Goal: Use online tool/utility: Utilize a website feature to perform a specific function

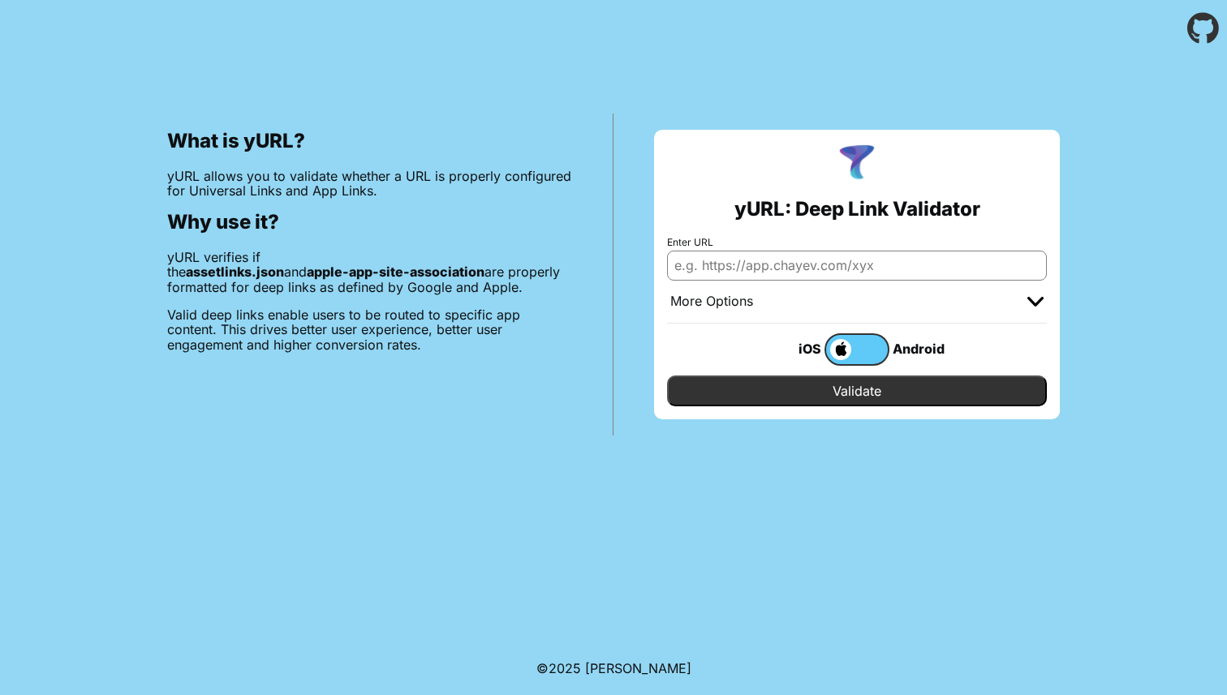
click at [645, 496] on body "What is yURL? yURL allows you to validate whether a URL is properly configured …" at bounding box center [613, 347] width 1227 height 695
click at [821, 281] on div "More Options" at bounding box center [857, 302] width 380 height 43
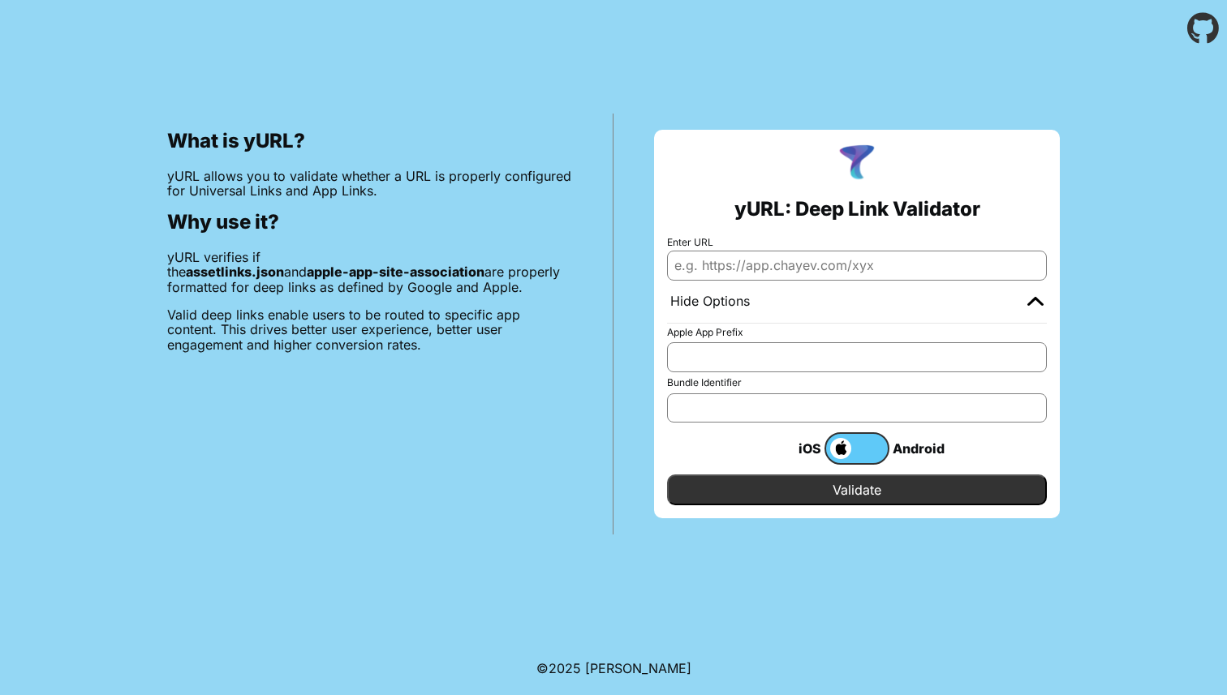
click at [769, 411] on input "Bundle Identifier" at bounding box center [857, 407] width 380 height 29
click at [781, 350] on input "Apple App Prefix" at bounding box center [857, 356] width 380 height 29
click at [869, 444] on label at bounding box center [856, 448] width 65 height 32
click at [0, 0] on input "checkbox" at bounding box center [0, 0] width 0 height 0
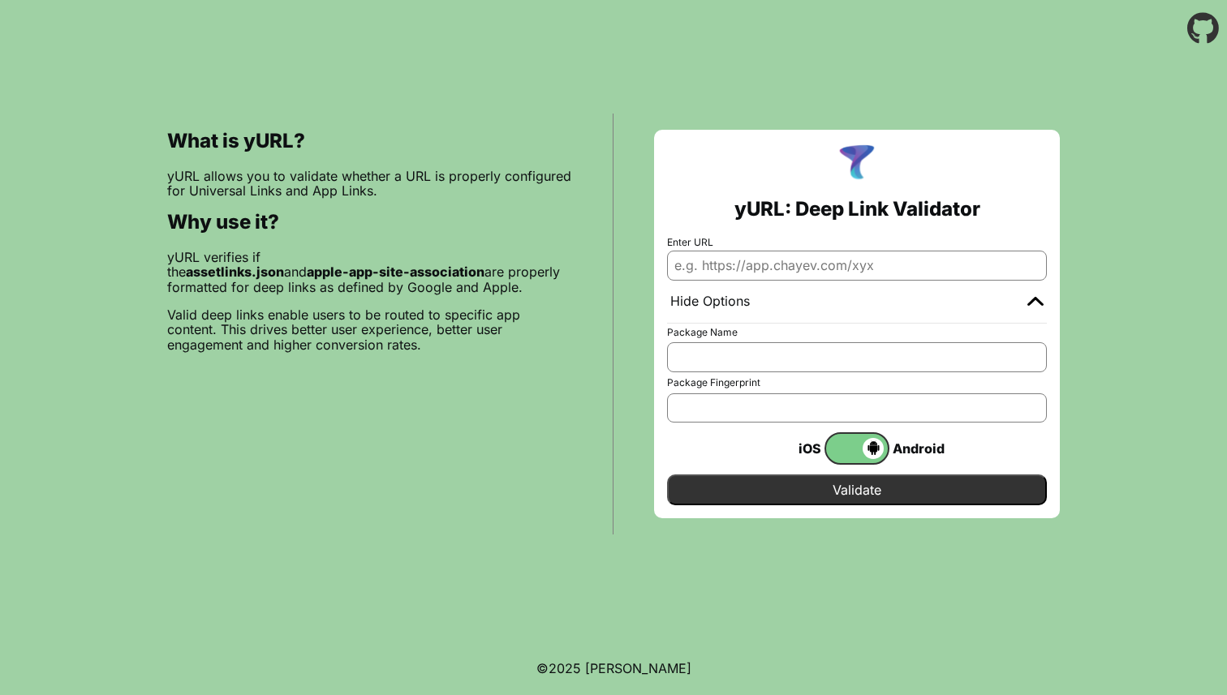
click at [843, 451] on span at bounding box center [855, 448] width 58 height 21
click at [0, 0] on input "checkbox" at bounding box center [0, 0] width 0 height 0
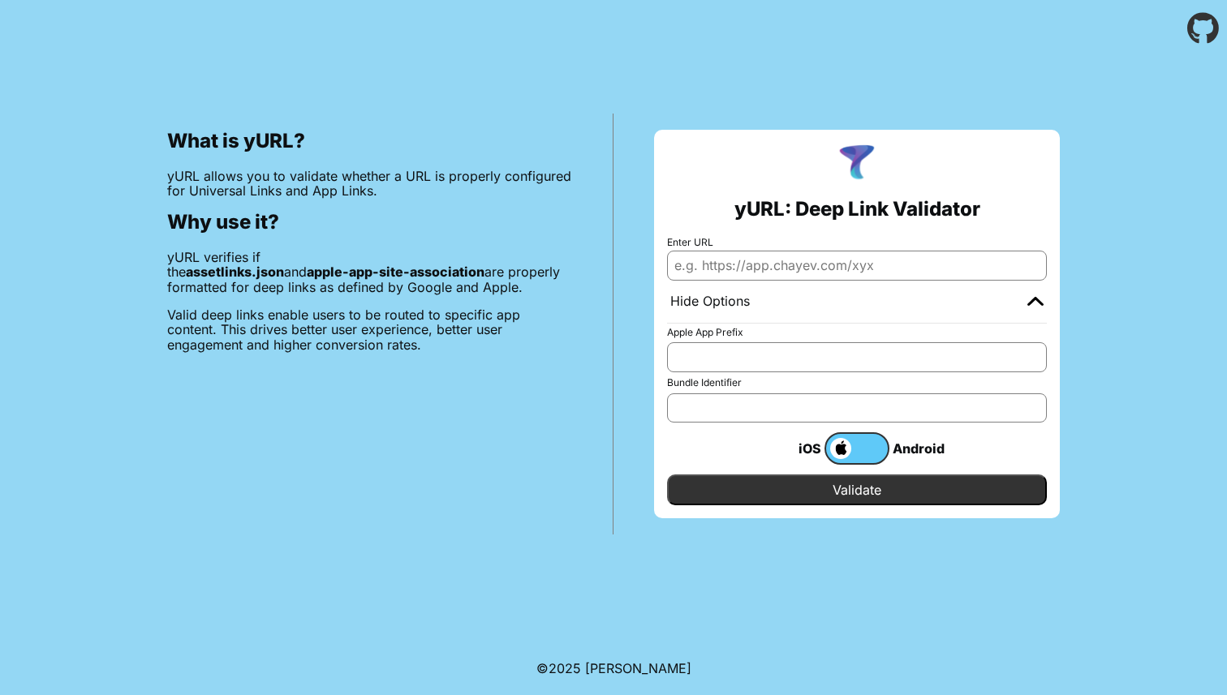
click at [843, 451] on span at bounding box center [838, 448] width 25 height 21
click at [0, 0] on input "checkbox" at bounding box center [0, 0] width 0 height 0
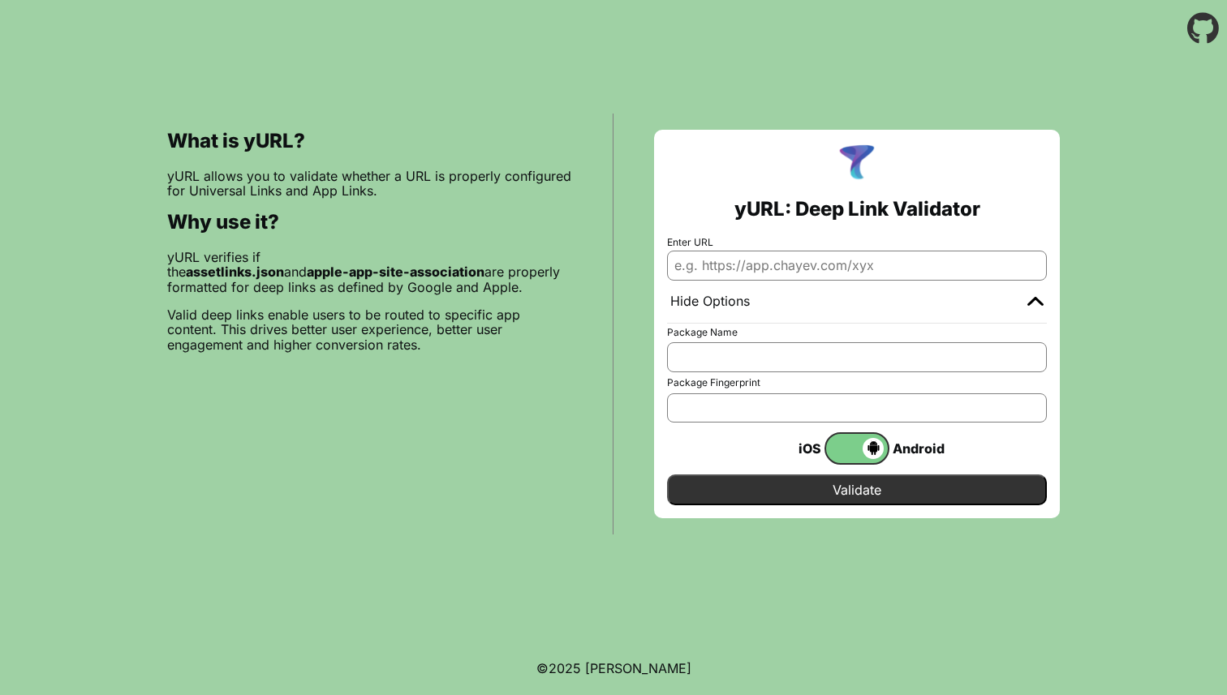
click at [843, 451] on span at bounding box center [855, 448] width 58 height 21
click at [0, 0] on input "checkbox" at bounding box center [0, 0] width 0 height 0
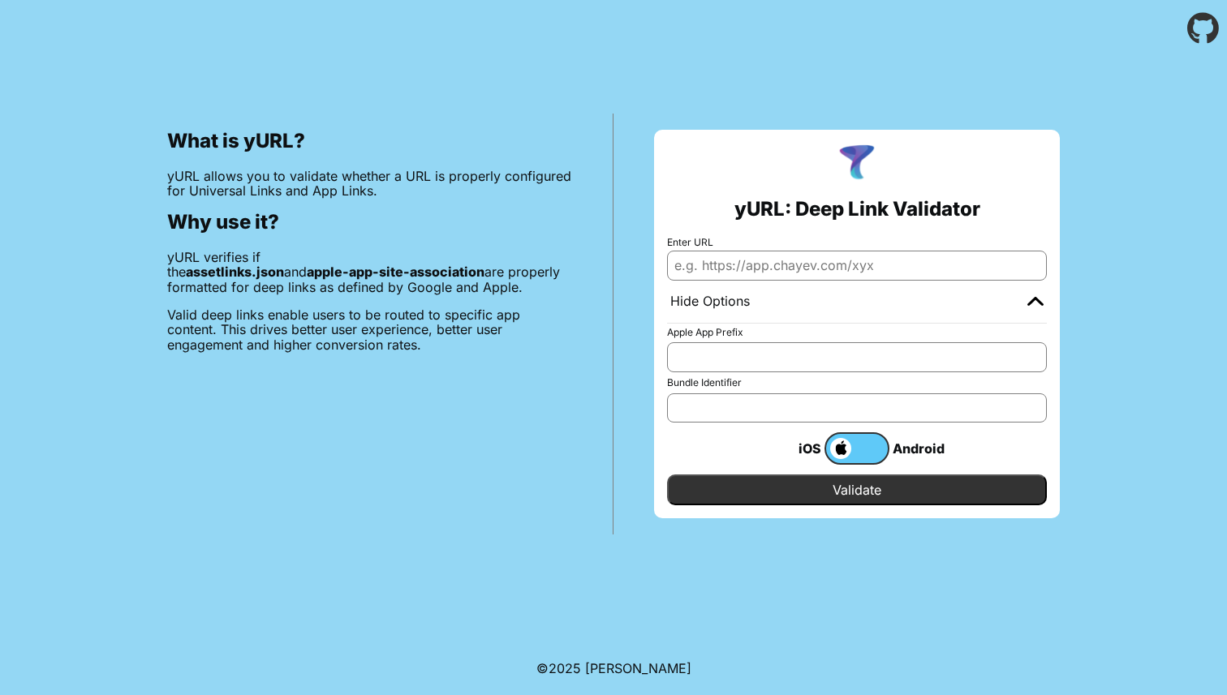
click at [843, 451] on span at bounding box center [838, 448] width 25 height 21
click at [0, 0] on input "checkbox" at bounding box center [0, 0] width 0 height 0
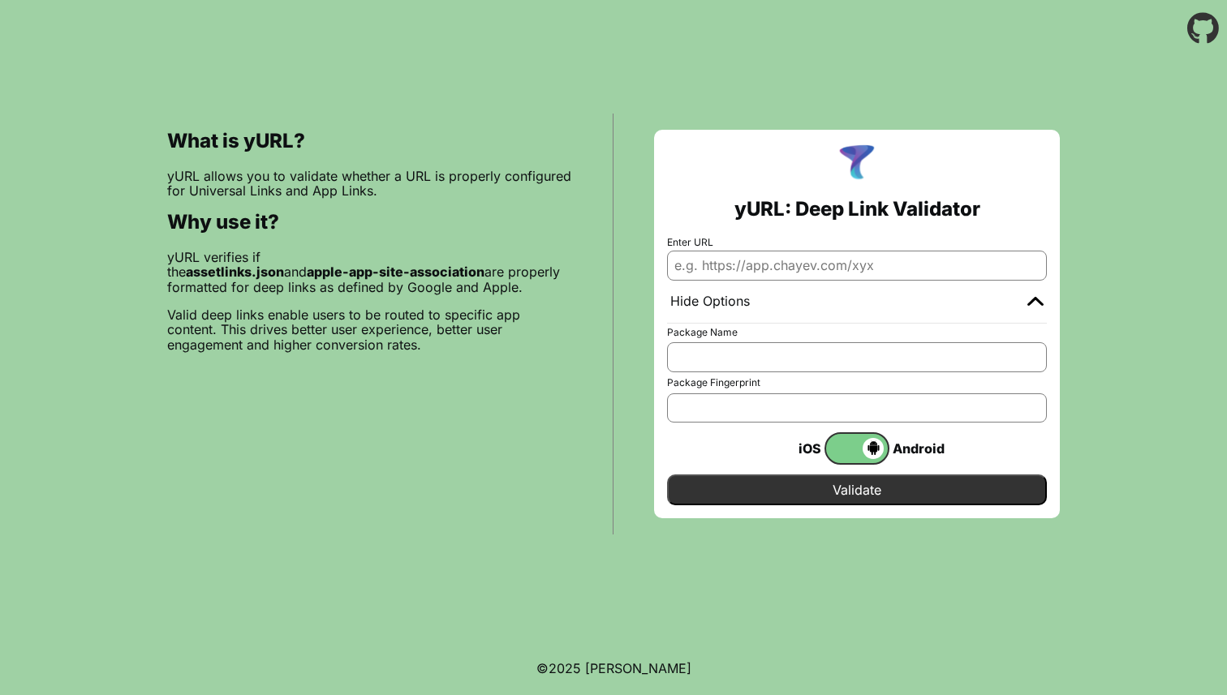
click at [843, 451] on span at bounding box center [855, 448] width 58 height 21
click at [0, 0] on input "checkbox" at bounding box center [0, 0] width 0 height 0
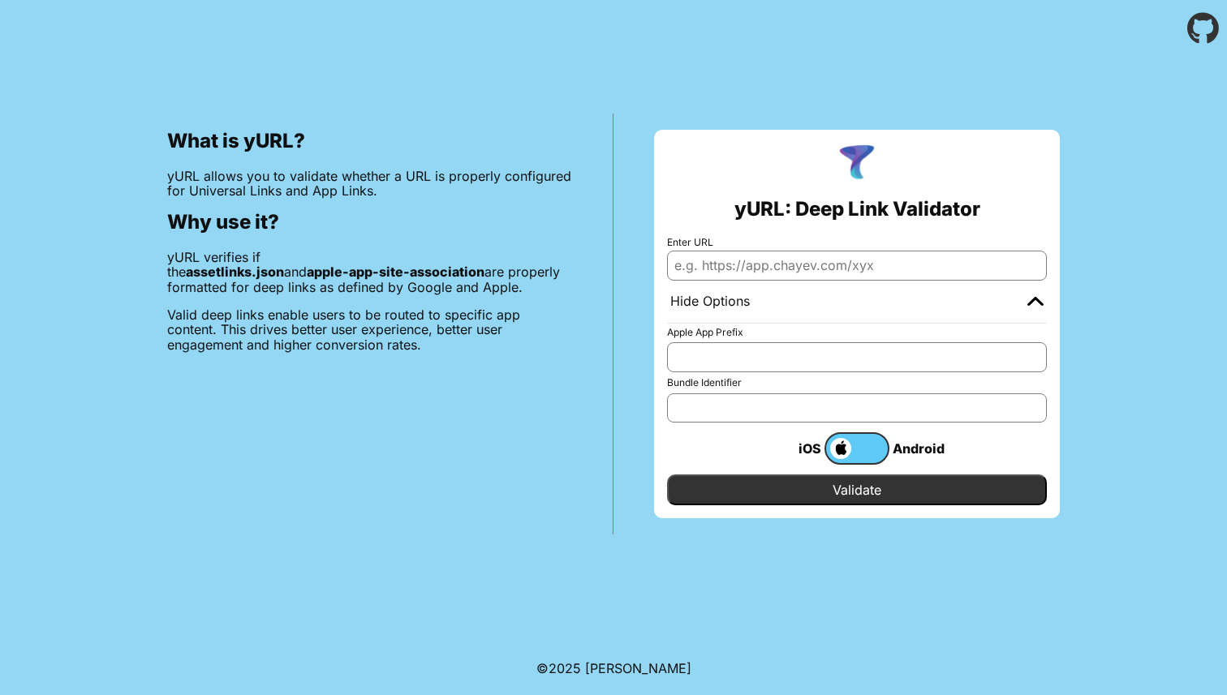
click at [843, 451] on span at bounding box center [838, 448] width 25 height 21
click at [0, 0] on input "checkbox" at bounding box center [0, 0] width 0 height 0
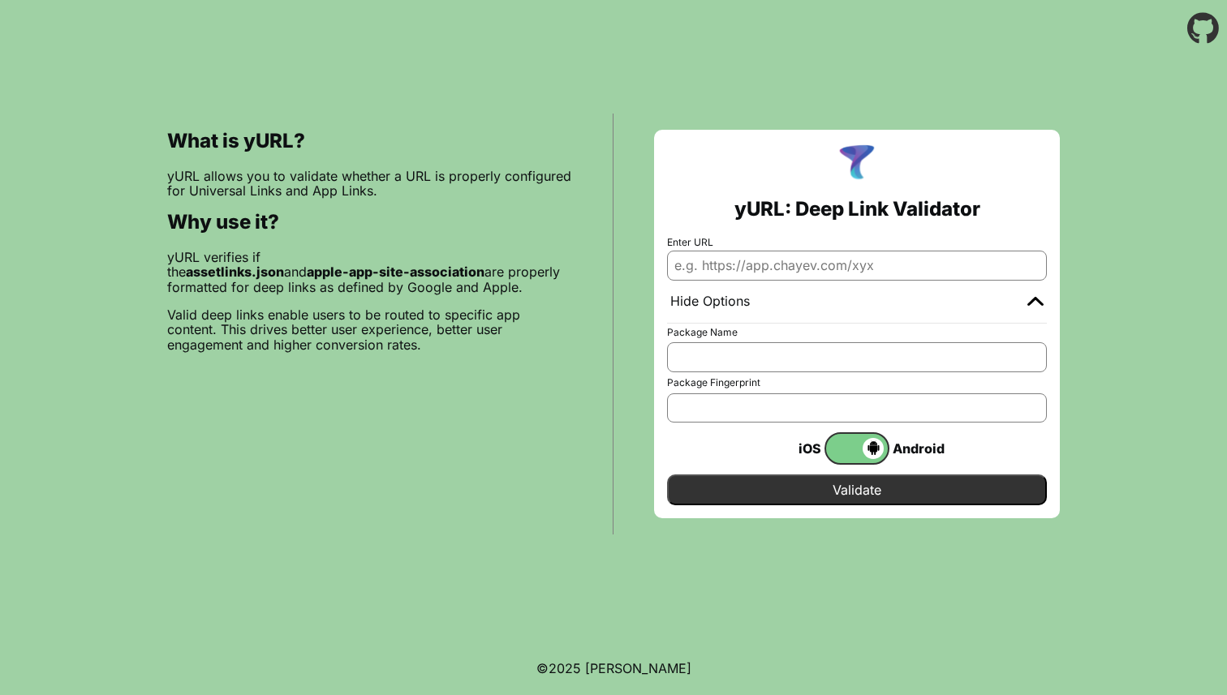
click at [843, 451] on span at bounding box center [855, 448] width 58 height 21
click at [0, 0] on input "checkbox" at bounding box center [0, 0] width 0 height 0
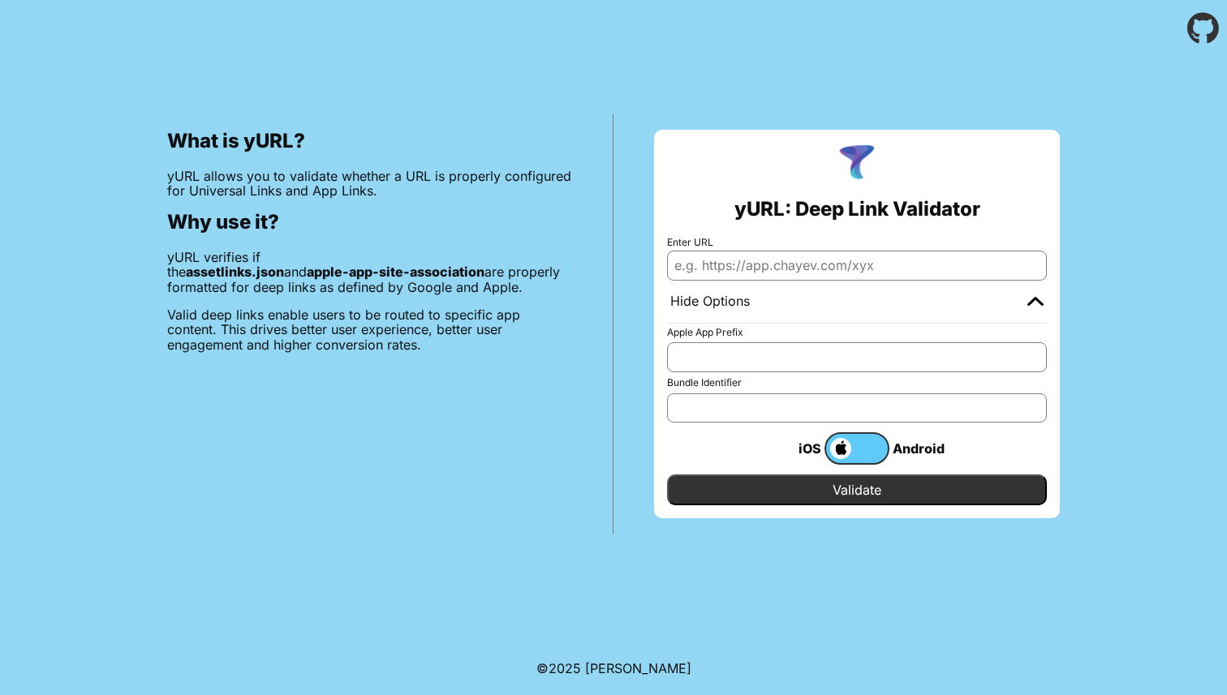
click at [843, 451] on span at bounding box center [838, 448] width 25 height 21
click at [0, 0] on input "checkbox" at bounding box center [0, 0] width 0 height 0
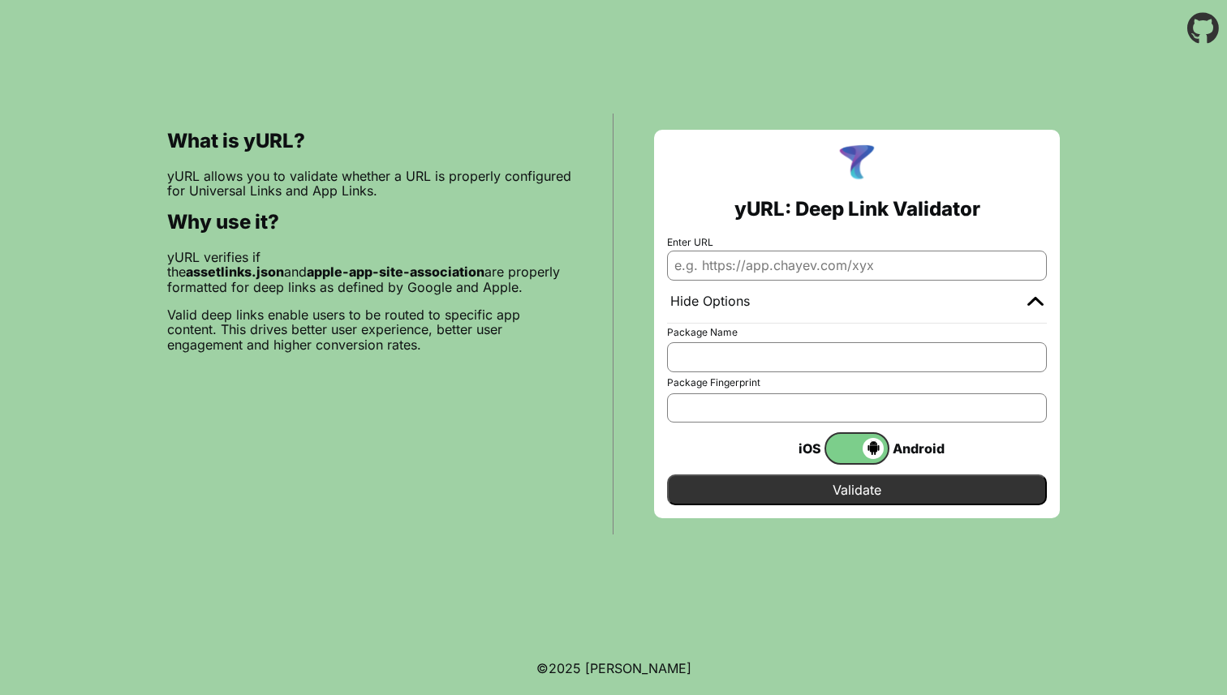
click at [843, 451] on span at bounding box center [855, 448] width 58 height 21
click at [0, 0] on input "checkbox" at bounding box center [0, 0] width 0 height 0
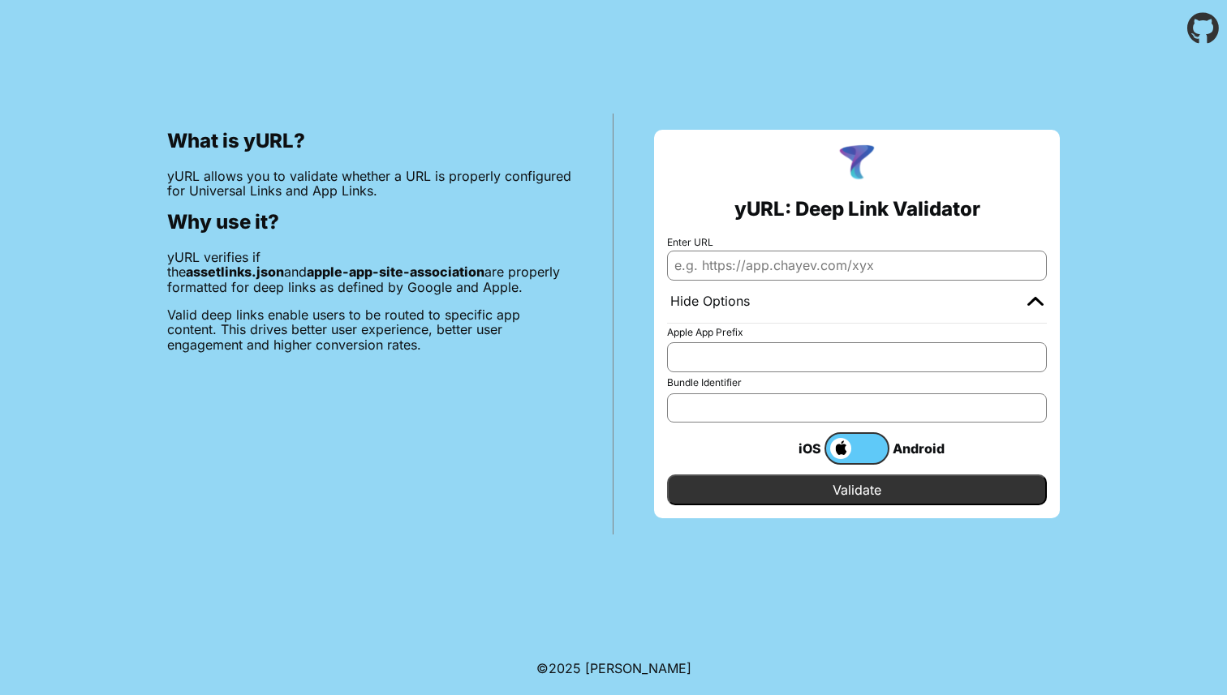
click at [843, 451] on span at bounding box center [838, 448] width 25 height 21
click at [0, 0] on input "checkbox" at bounding box center [0, 0] width 0 height 0
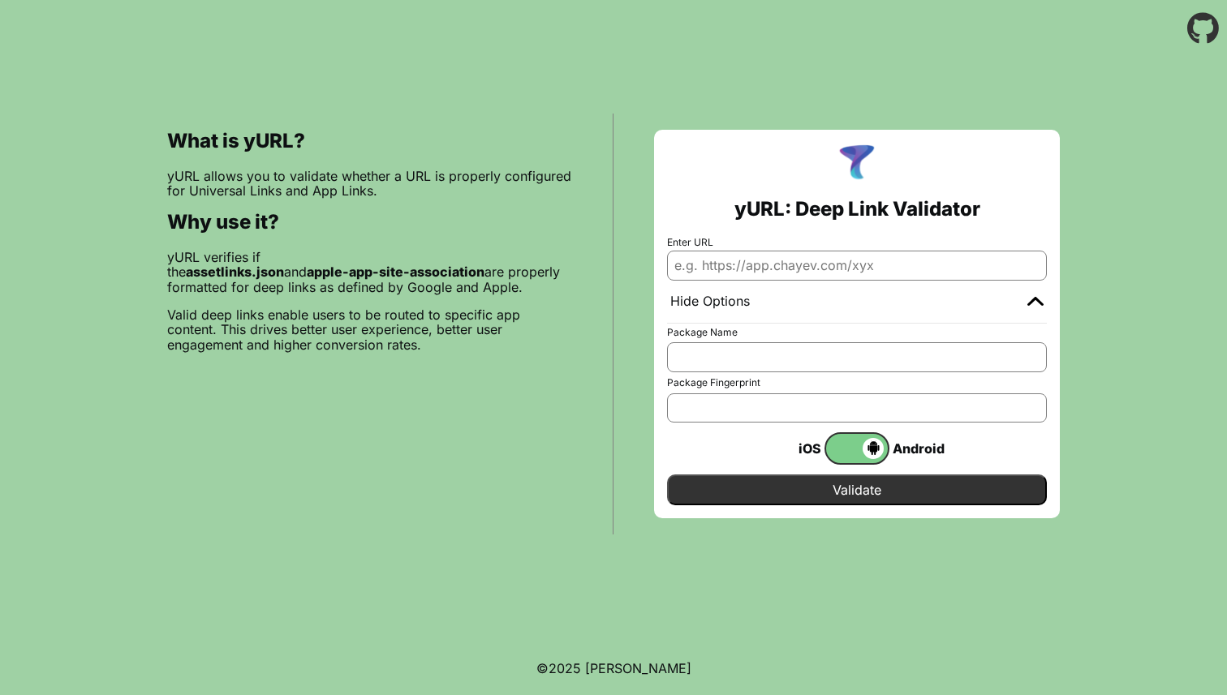
click at [284, 264] on b "assetlinks.json" at bounding box center [235, 272] width 98 height 16
copy b "assetlinks.json"
